Goal: Information Seeking & Learning: Check status

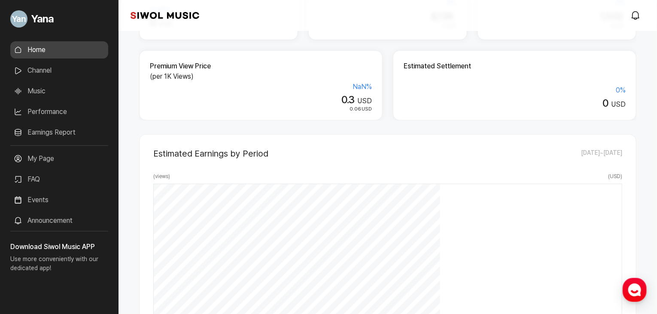
scroll to position [129, 0]
click at [48, 111] on link "Performance" at bounding box center [59, 111] width 98 height 17
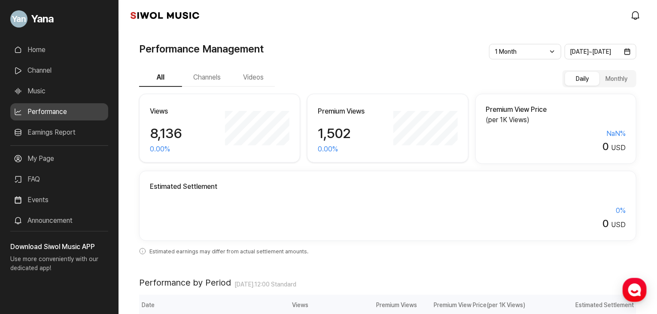
click at [219, 80] on button "Channels" at bounding box center [207, 78] width 50 height 18
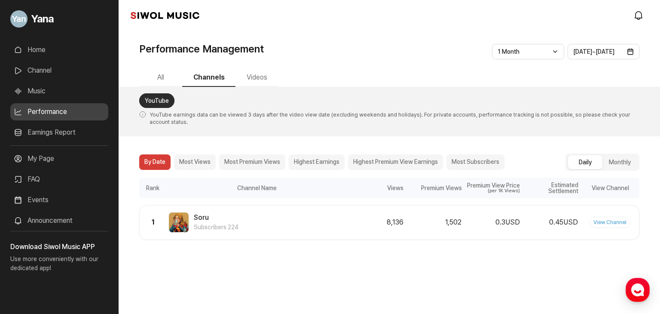
click at [232, 157] on button "Most Premium Views" at bounding box center [252, 161] width 66 height 15
click at [256, 79] on button "Videos" at bounding box center [256, 78] width 43 height 18
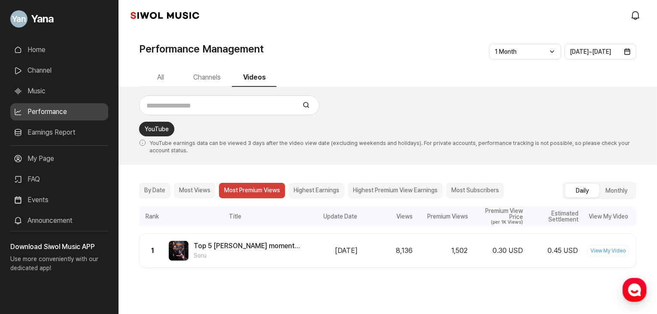
click at [591, 249] on link "View My Video" at bounding box center [608, 250] width 43 height 11
click at [152, 186] on button "By Date" at bounding box center [154, 190] width 31 height 15
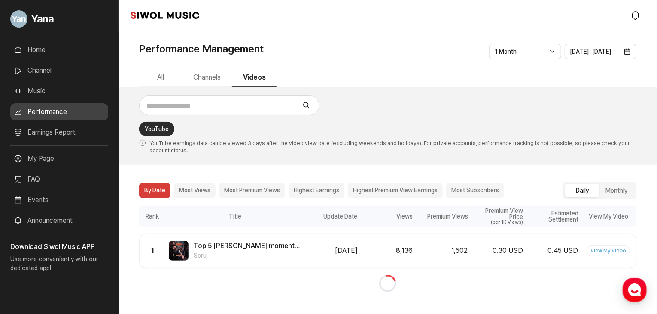
click at [191, 189] on button "Most Views" at bounding box center [195, 190] width 42 height 15
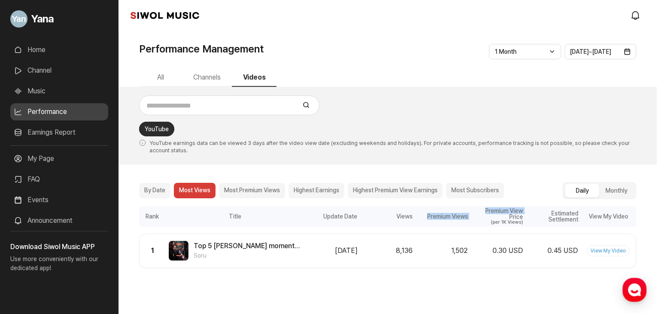
drag, startPoint x: 424, startPoint y: 215, endPoint x: 474, endPoint y: 217, distance: 49.4
click at [474, 217] on div "Update Date Views Premium Views Premium View Price (per 1K Views) Estimated Set…" at bounding box center [471, 216] width 332 height 21
click at [536, 213] on div "Estimated Settlement" at bounding box center [553, 216] width 55 height 21
drag, startPoint x: 469, startPoint y: 253, endPoint x: 440, endPoint y: 248, distance: 30.0
click at [440, 248] on div "Premium Views 1,502" at bounding box center [442, 250] width 55 height 10
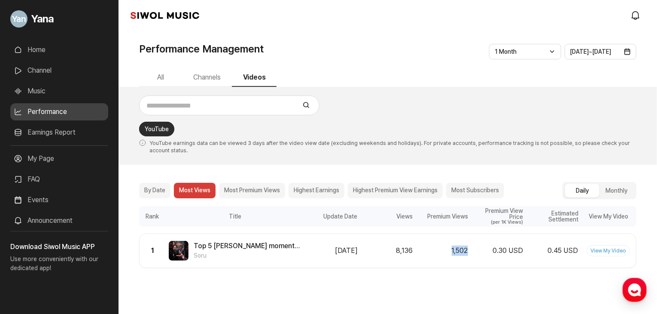
click at [466, 264] on div "Rank 1 Title Top 5 Anthony Mackie moments I still think about Soru Update Date …" at bounding box center [387, 250] width 497 height 34
drag, startPoint x: 453, startPoint y: 250, endPoint x: 479, endPoint y: 250, distance: 25.8
click at [478, 250] on div "Update Date 2025.08.28 Views 8,136 Premium Views 1,502 Premium View Price 0.30 …" at bounding box center [470, 250] width 331 height 11
click at [313, 55] on div "Performance Management" at bounding box center [387, 48] width 497 height 15
click at [38, 55] on link "Home" at bounding box center [59, 49] width 98 height 17
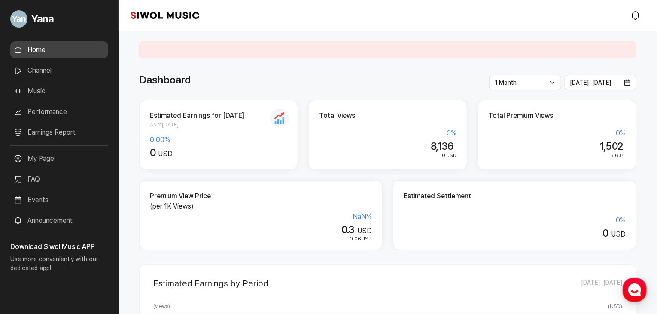
click at [63, 135] on link "Earnings Report" at bounding box center [59, 132] width 98 height 17
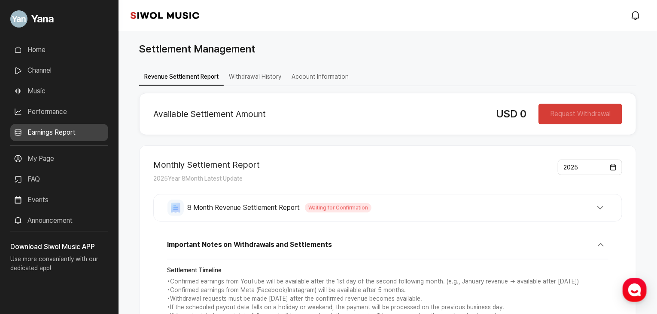
click at [50, 52] on link "Home" at bounding box center [59, 49] width 98 height 17
